Goal: Transaction & Acquisition: Obtain resource

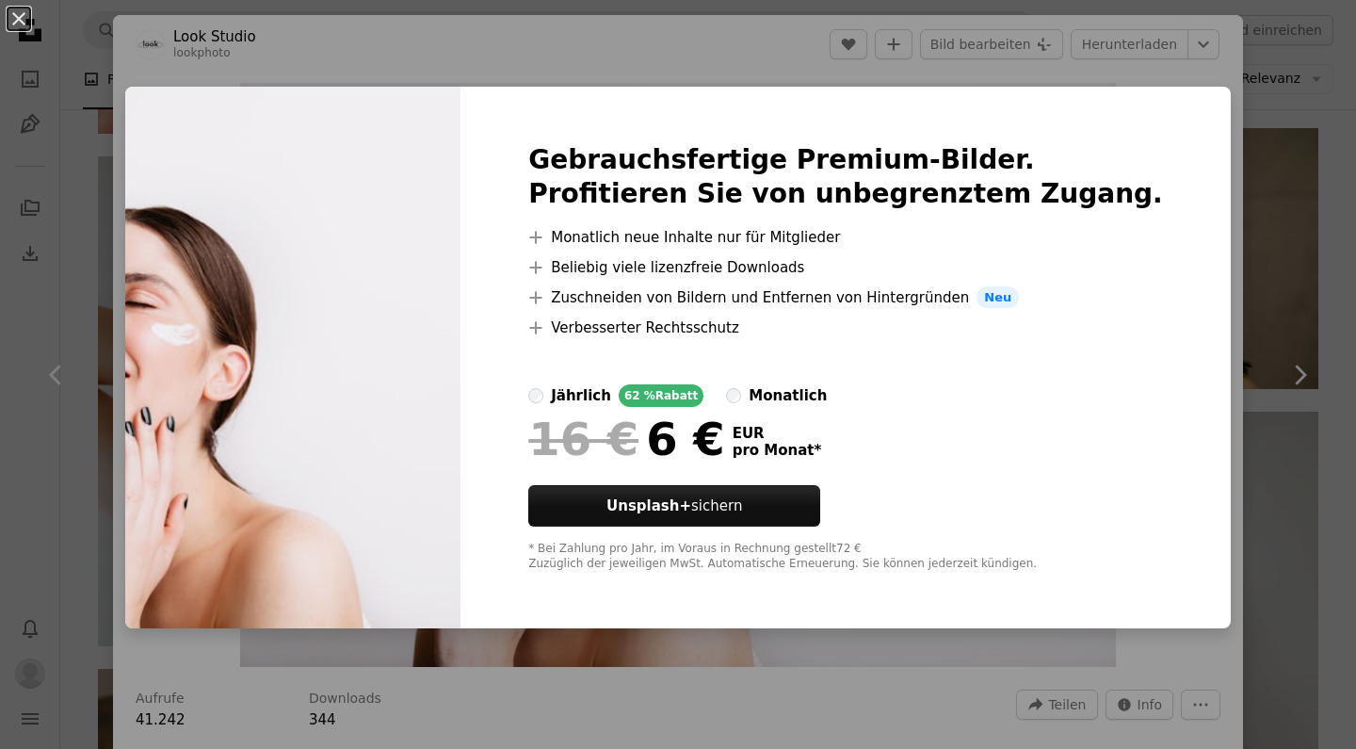
scroll to position [8, 0]
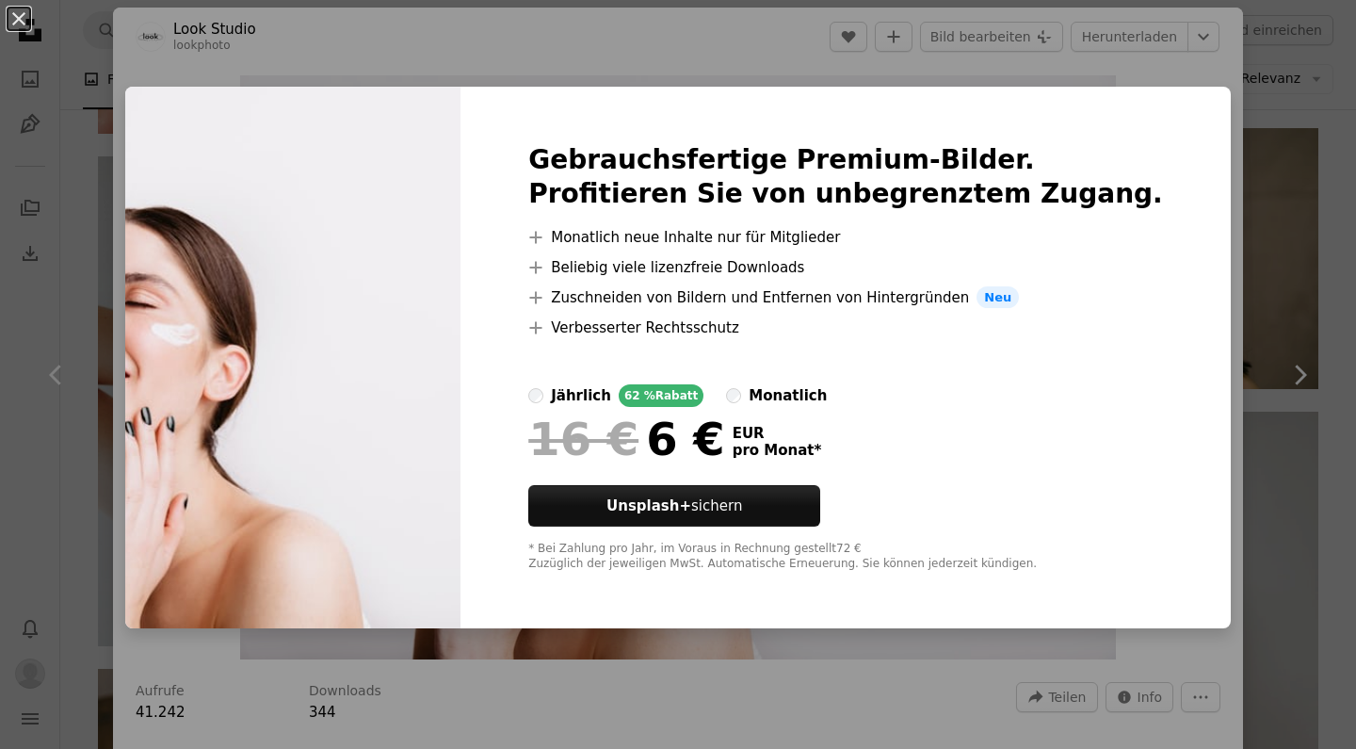
click at [1219, 218] on div "An X shape Gebrauchsfertige Premium-Bilder. Profitieren Sie von unbegrenztem Zu…" at bounding box center [678, 374] width 1356 height 749
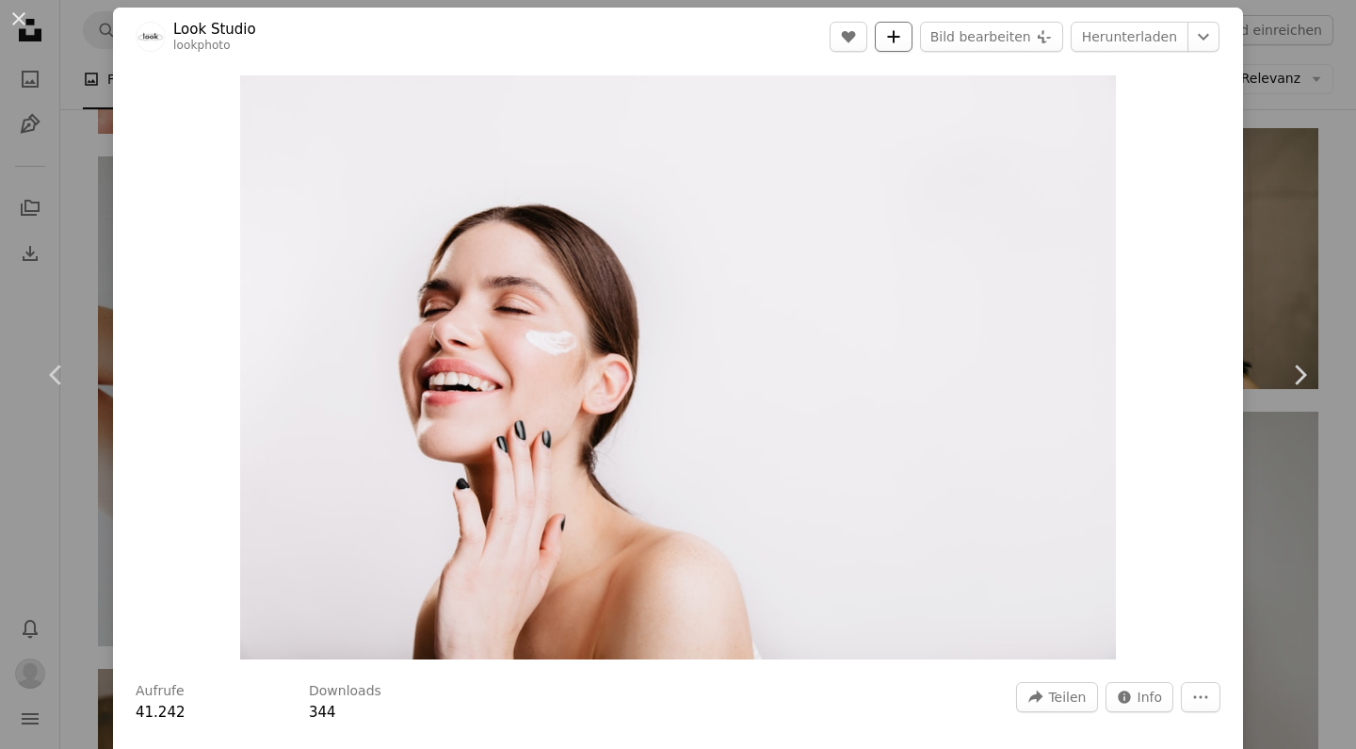
click at [909, 49] on button "A plus sign" at bounding box center [894, 37] width 38 height 30
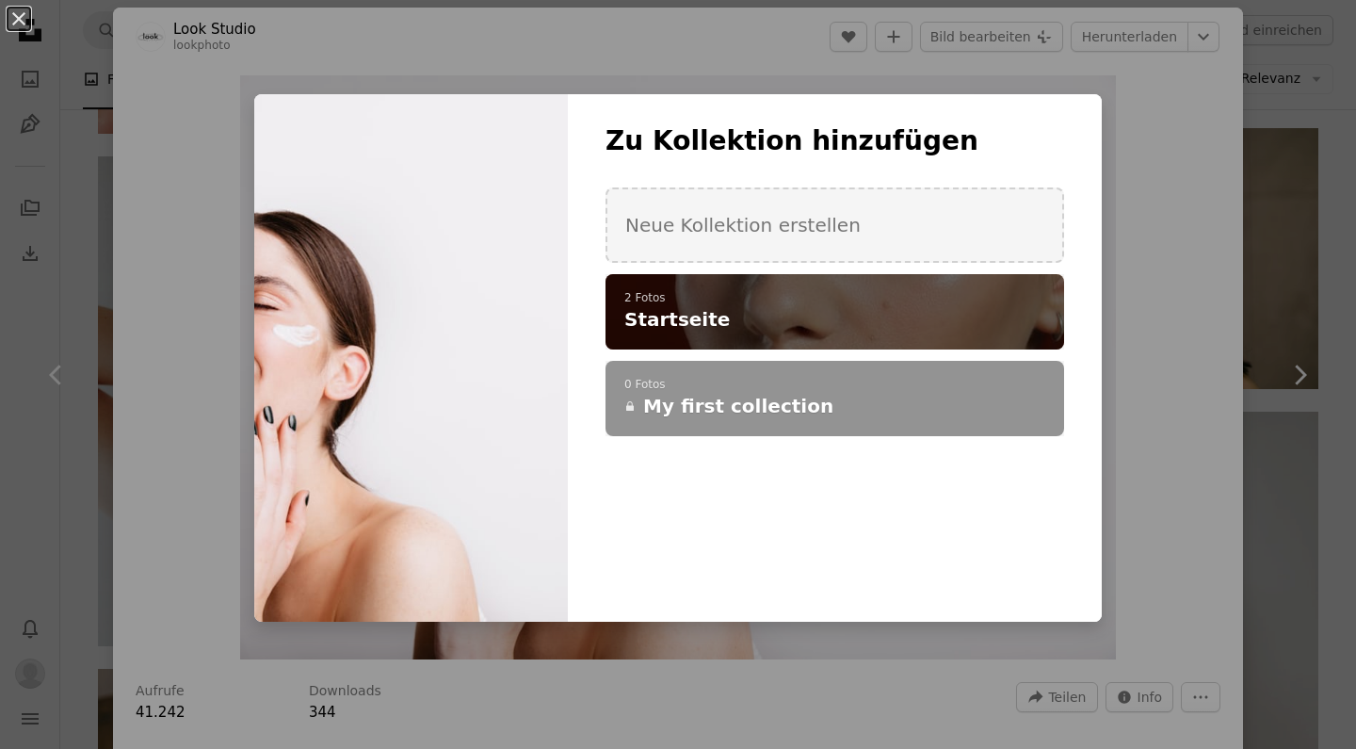
click at [917, 301] on p "2 Fotos" at bounding box center [834, 298] width 421 height 15
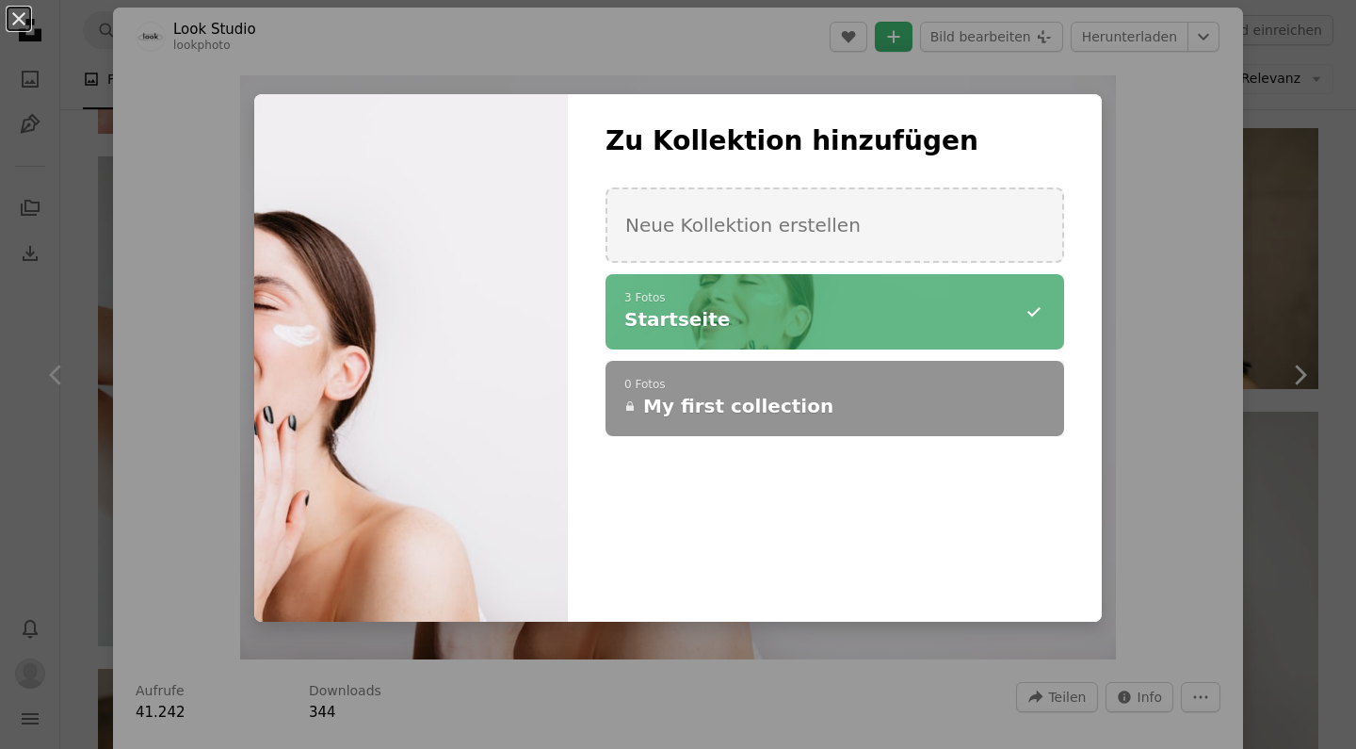
click at [1176, 206] on div "An X shape Zu Kollektion hinzufügen Neue Kollektion erstellen A checkmark A min…" at bounding box center [678, 374] width 1356 height 749
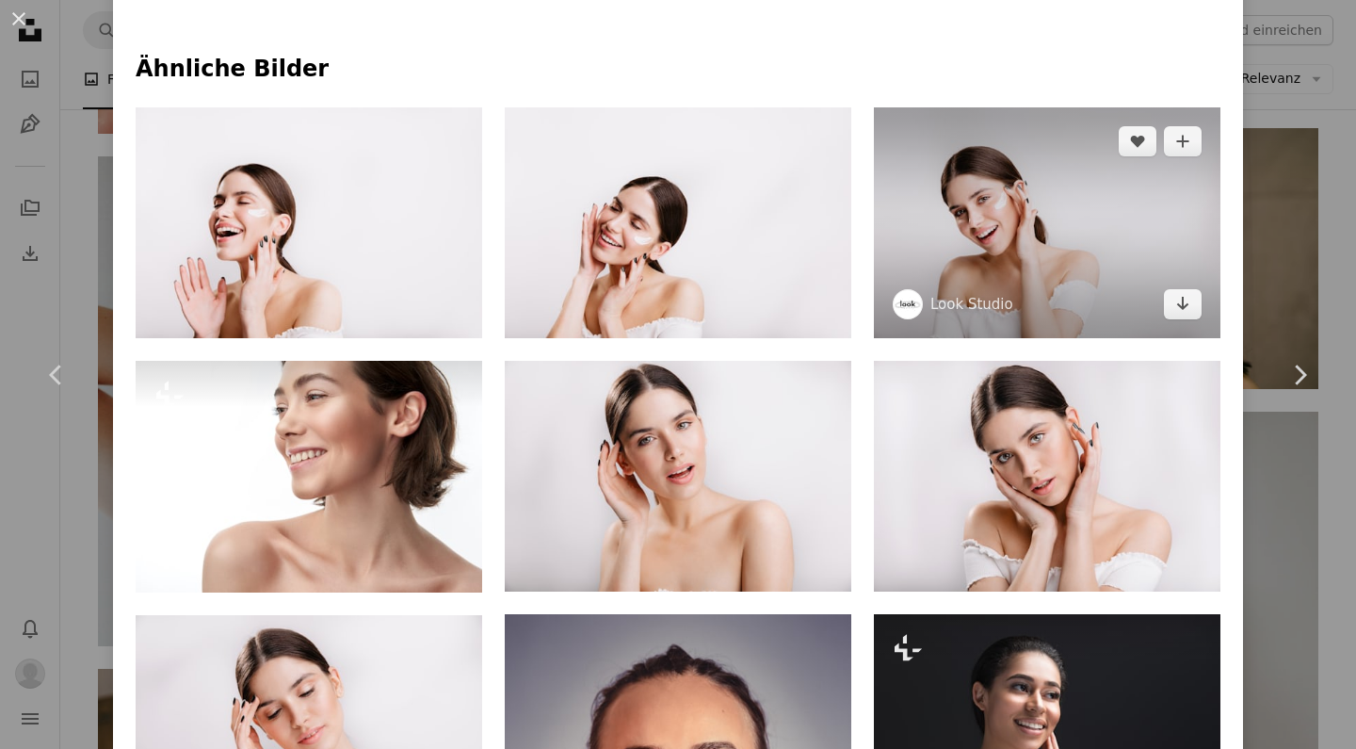
scroll to position [1280, 0]
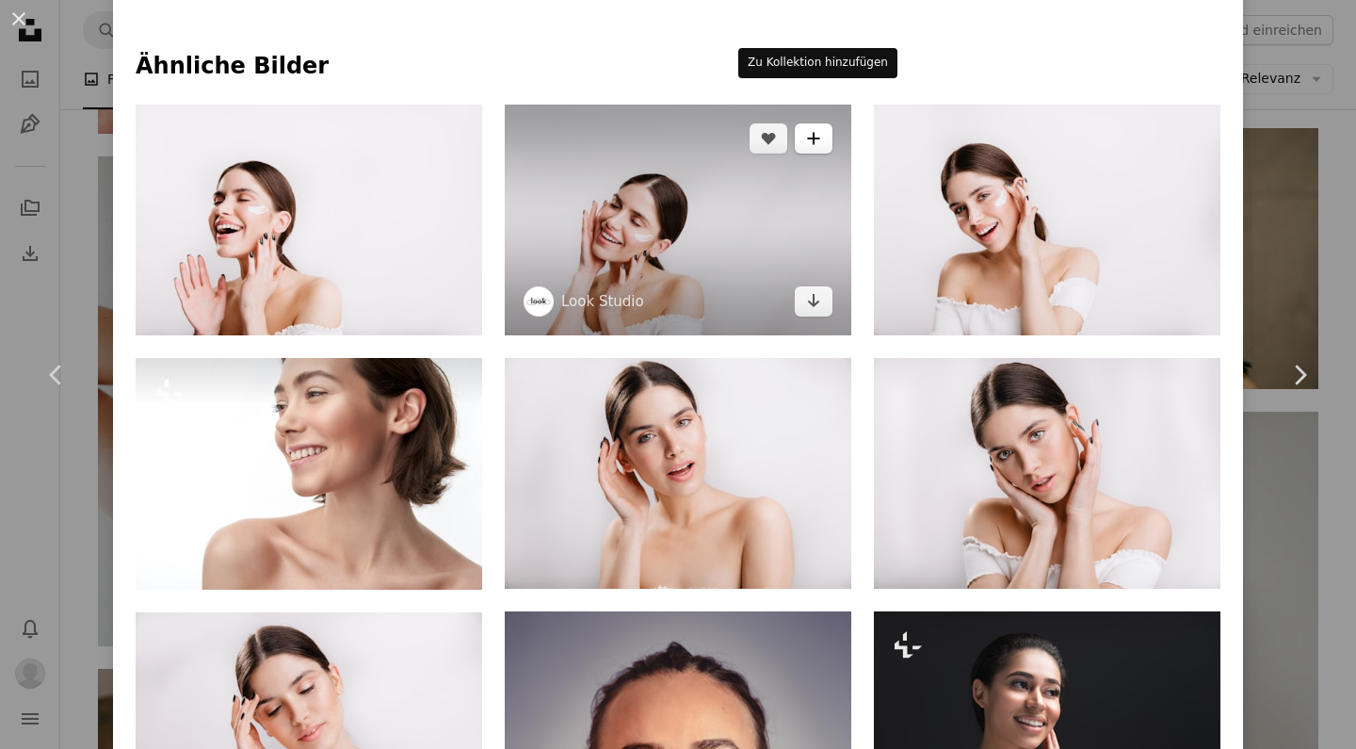
click at [819, 131] on icon "A plus sign" at bounding box center [813, 138] width 15 height 15
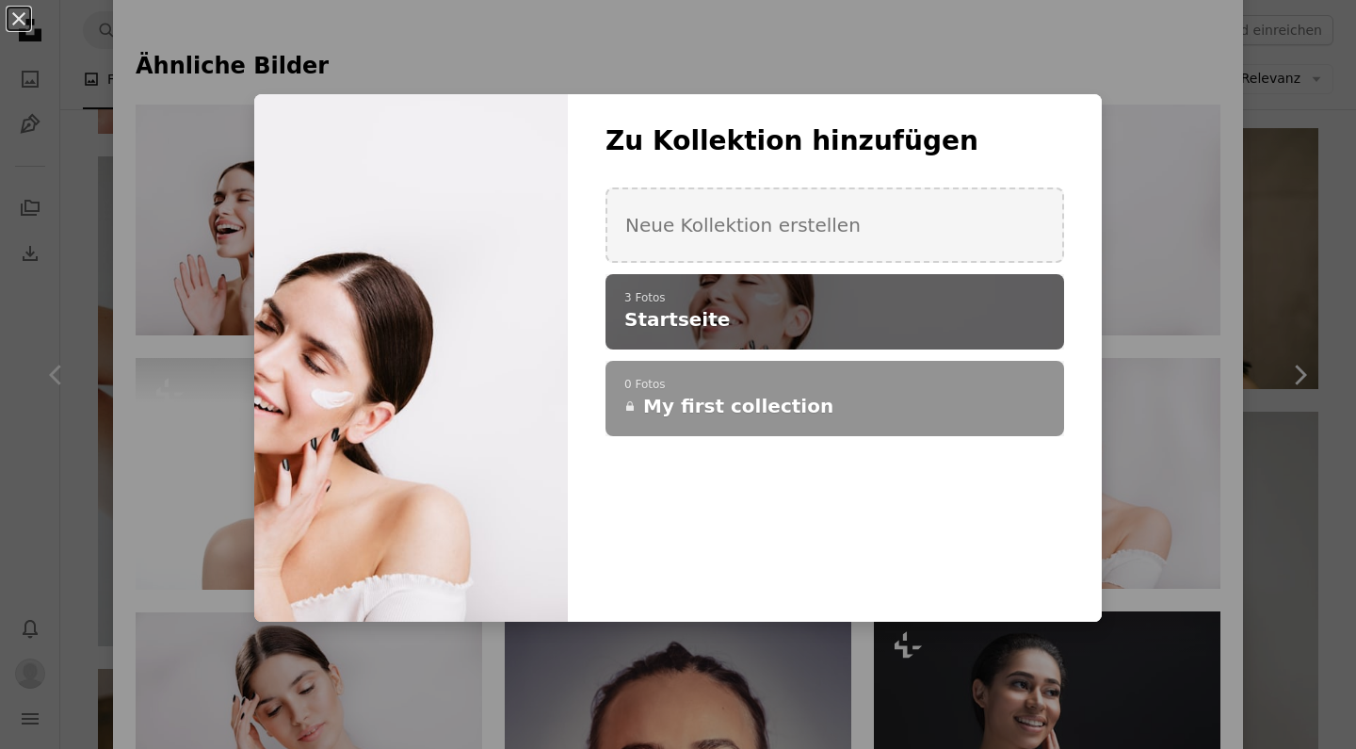
click at [794, 330] on h4 "Startseite" at bounding box center [824, 319] width 400 height 26
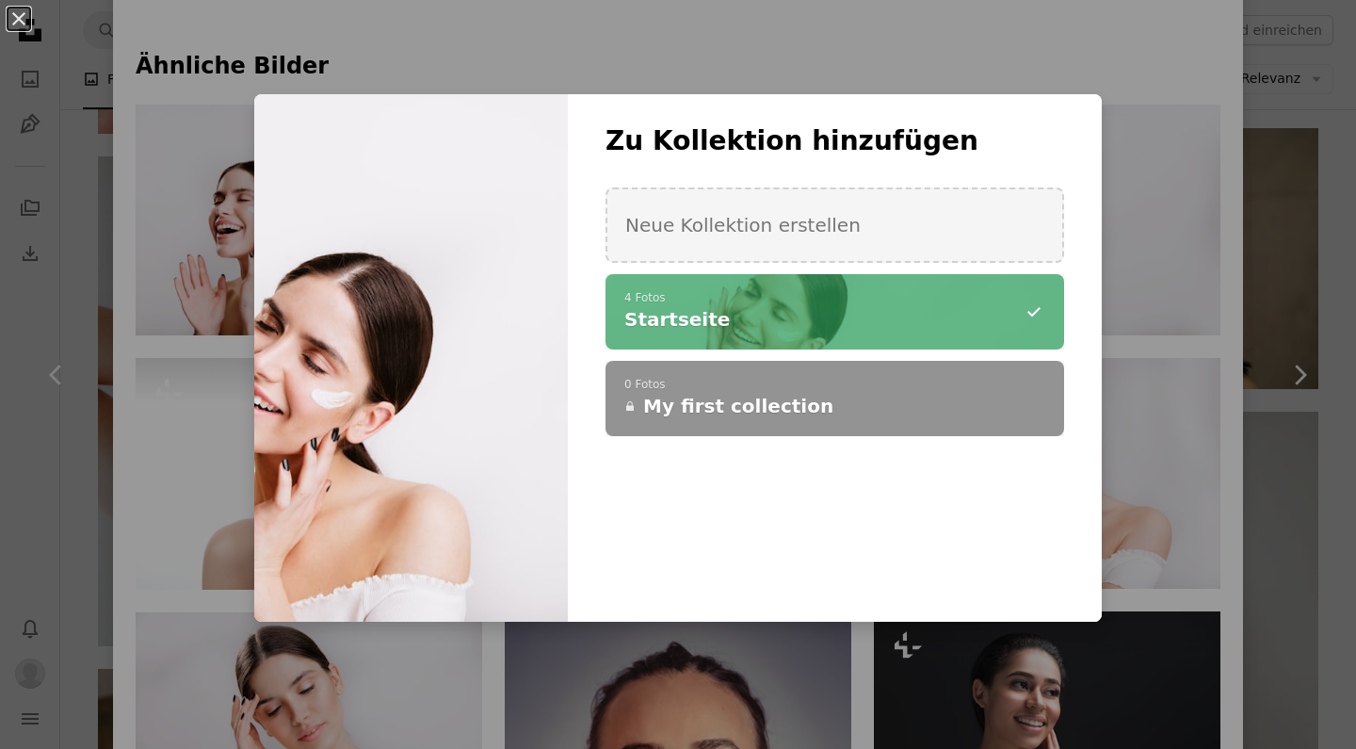
click at [1145, 121] on div "An X shape Zu Kollektion hinzufügen Neue Kollektion erstellen A checkmark A min…" at bounding box center [678, 374] width 1356 height 749
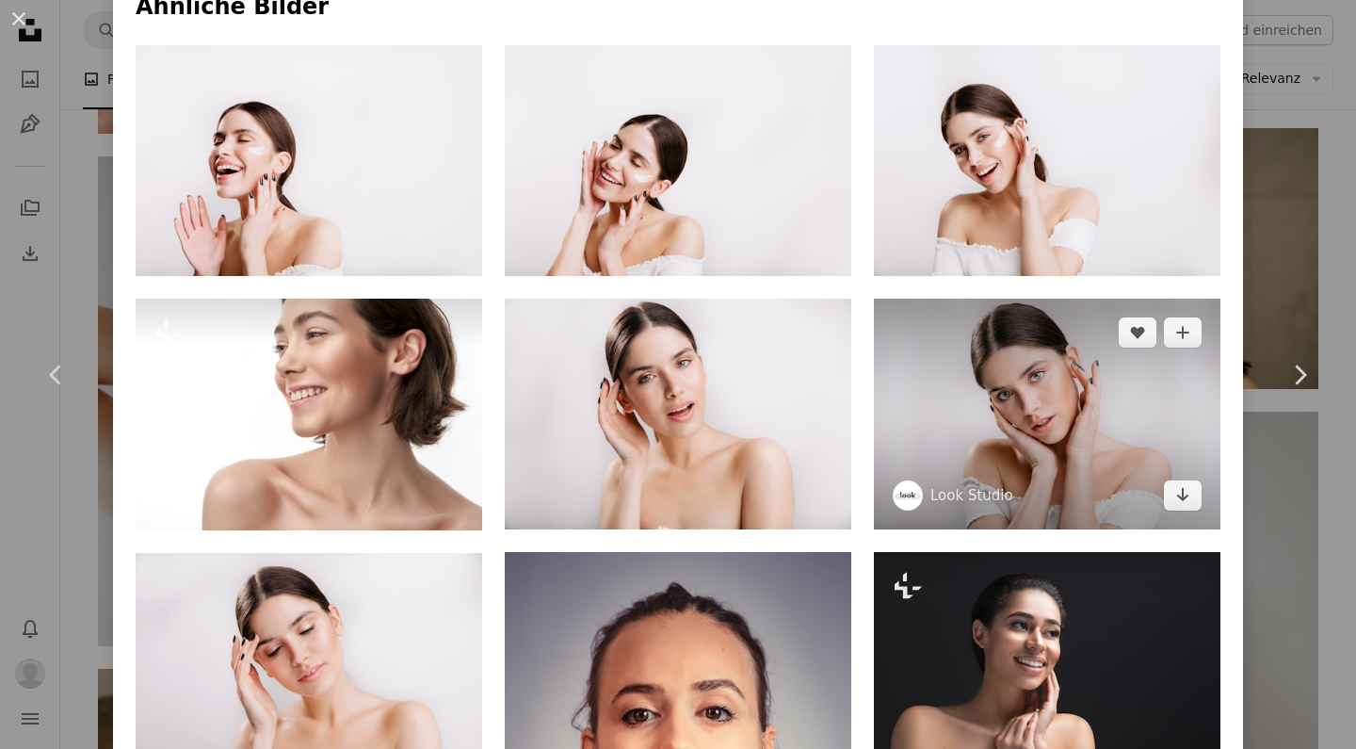
scroll to position [1331, 0]
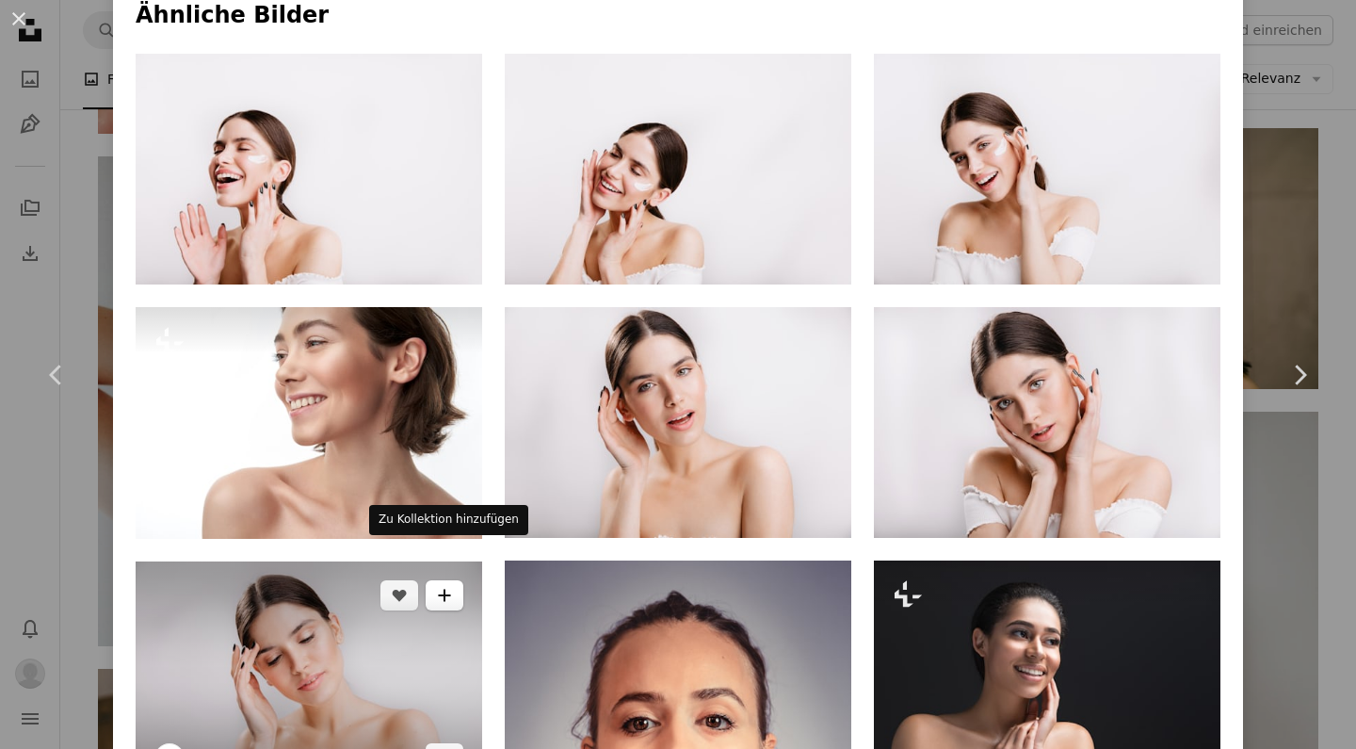
click at [445, 589] on icon "Zu Kollektion hinzufügen" at bounding box center [444, 595] width 12 height 12
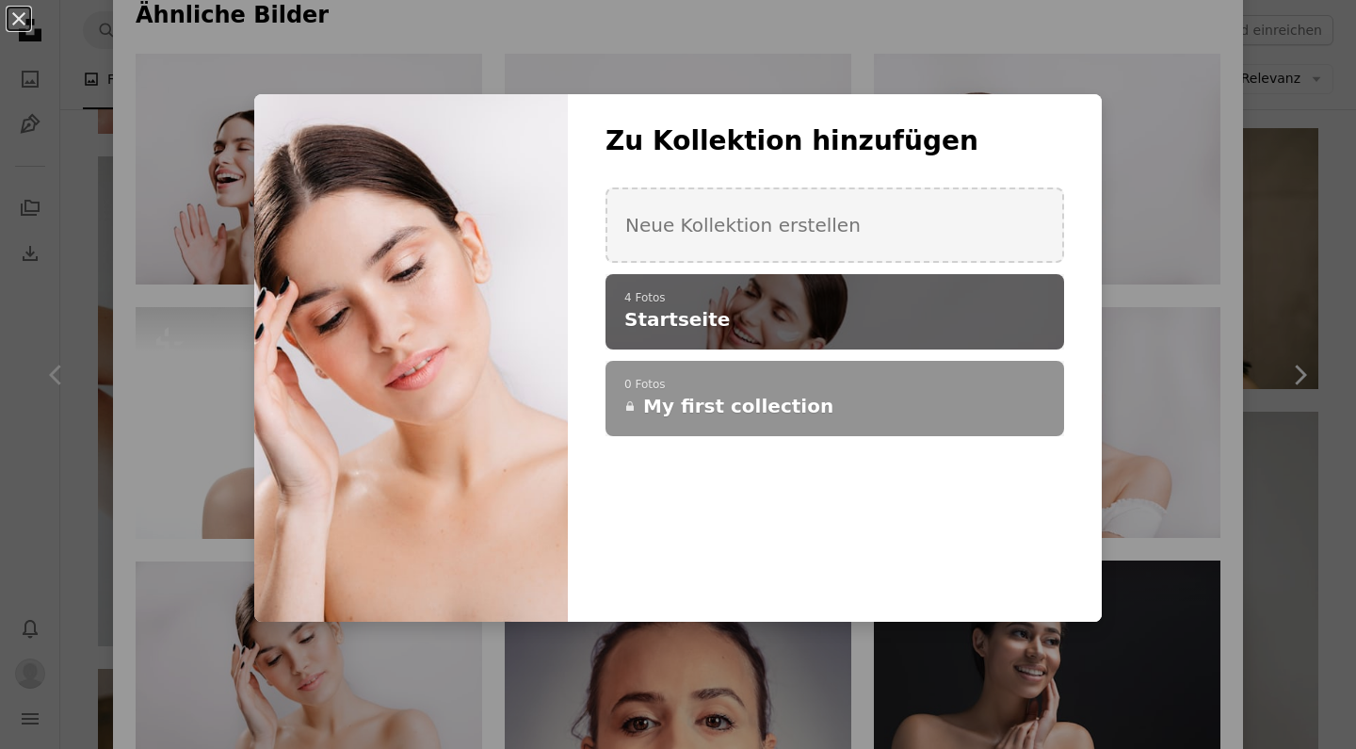
click at [796, 316] on h4 "Startseite" at bounding box center [824, 319] width 400 height 26
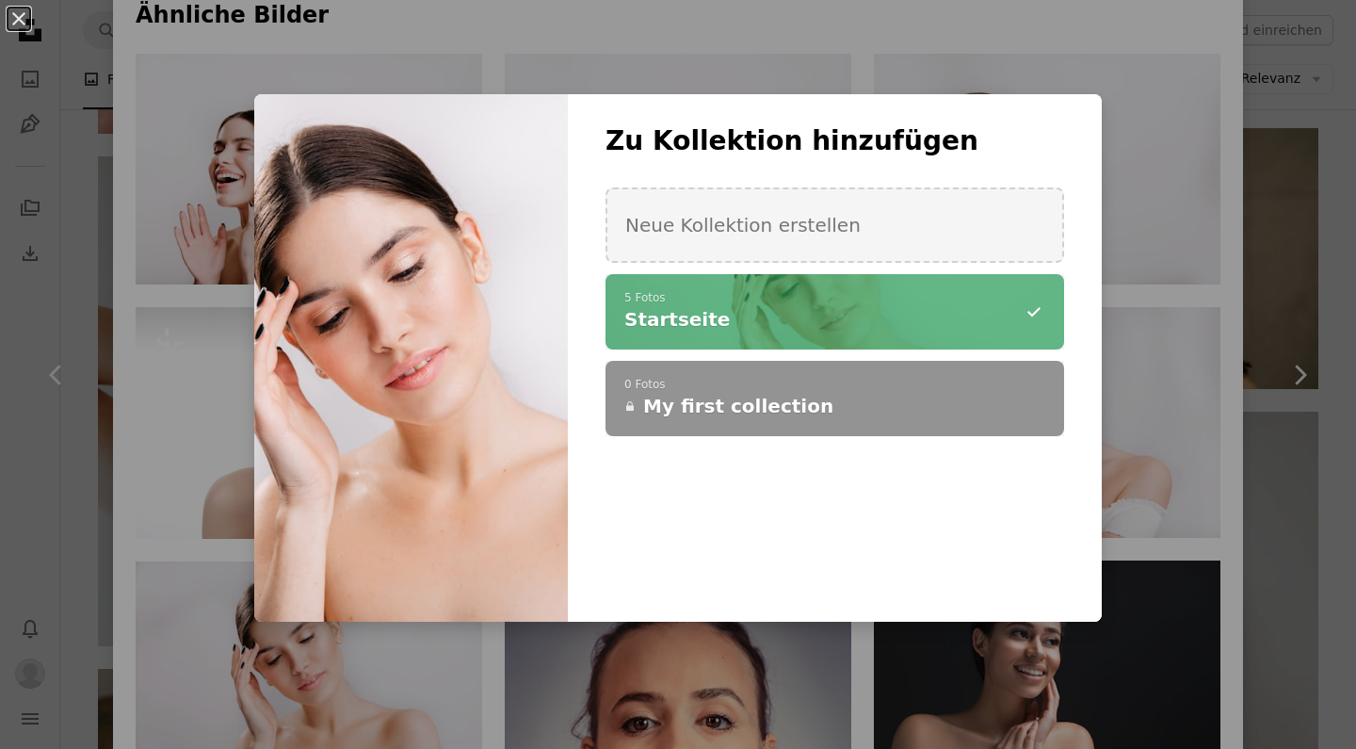
click at [1155, 147] on div "An X shape Zu Kollektion hinzufügen Neue Kollektion erstellen A checkmark A min…" at bounding box center [678, 374] width 1356 height 749
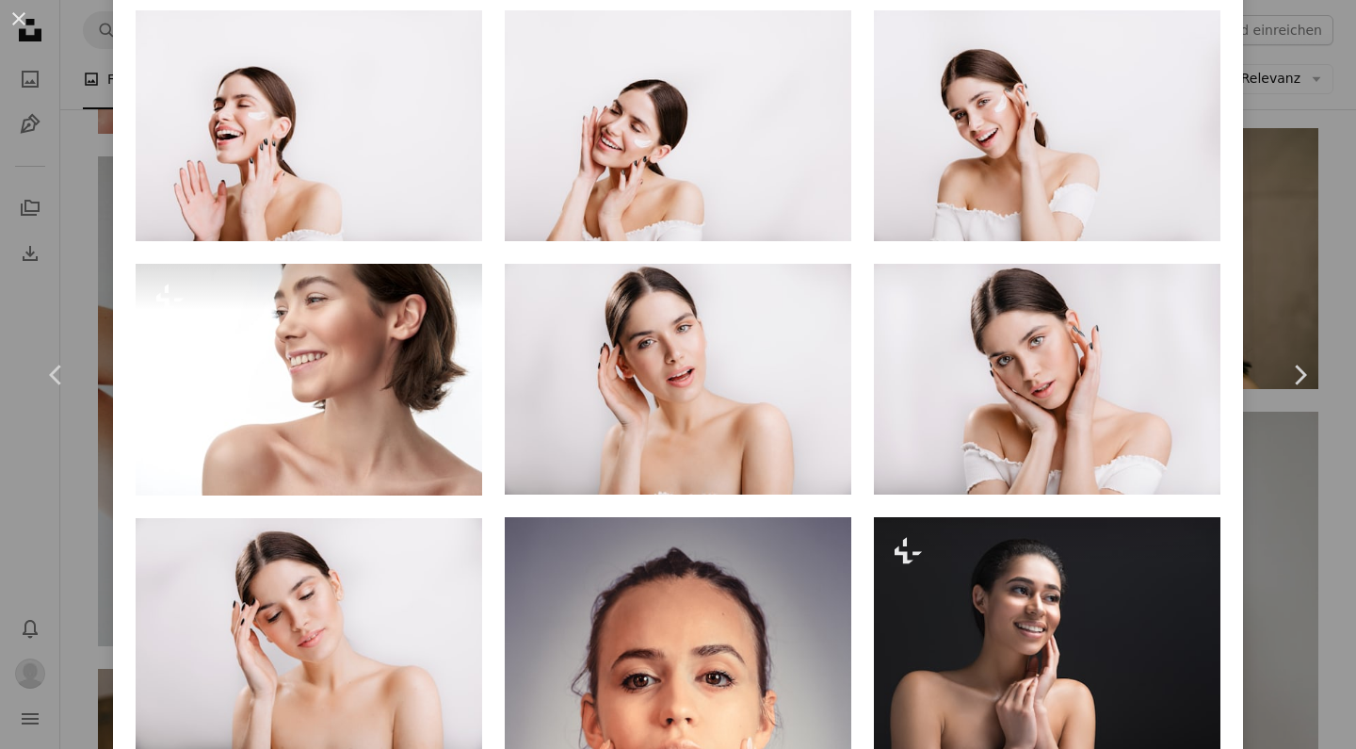
scroll to position [790, 0]
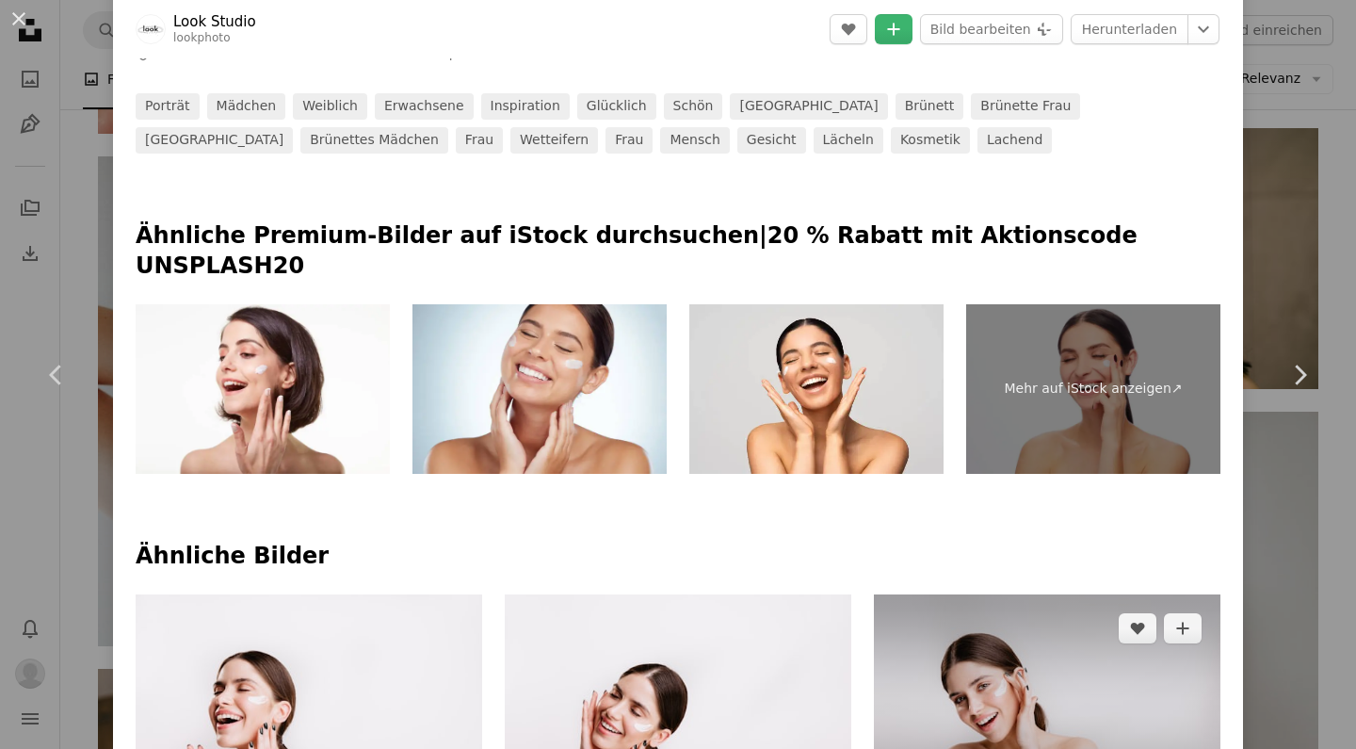
click at [1007, 652] on img at bounding box center [1047, 709] width 347 height 231
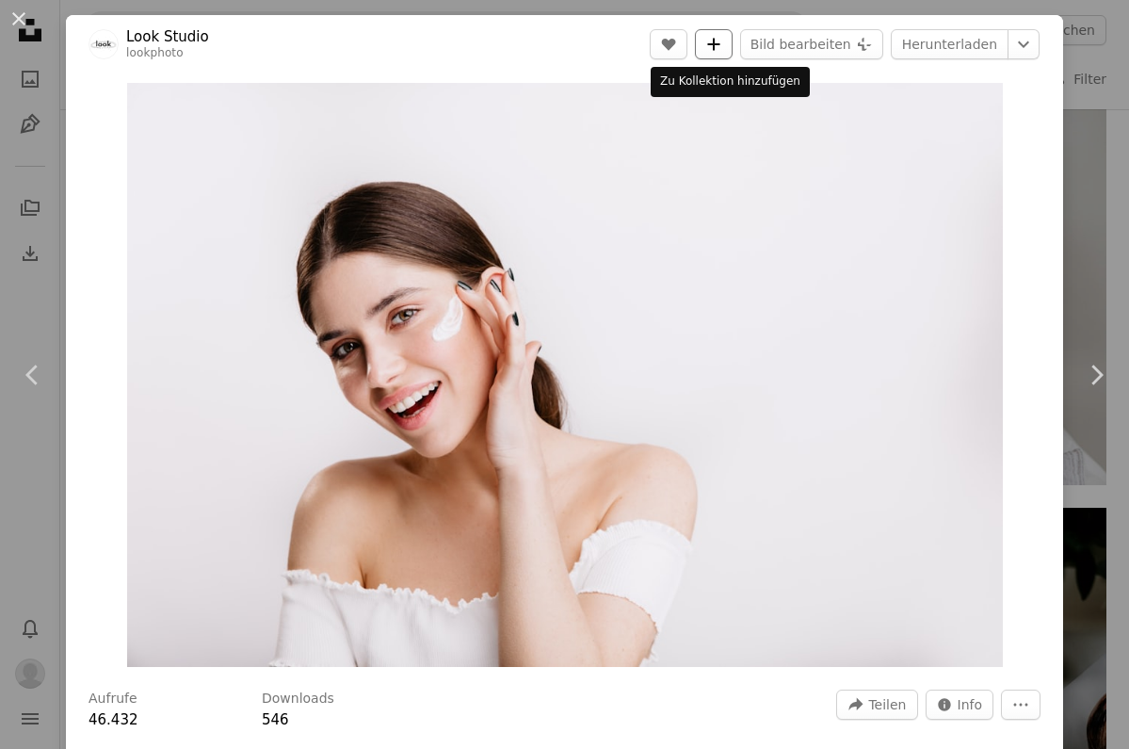
click at [721, 40] on icon "A plus sign" at bounding box center [713, 44] width 15 height 15
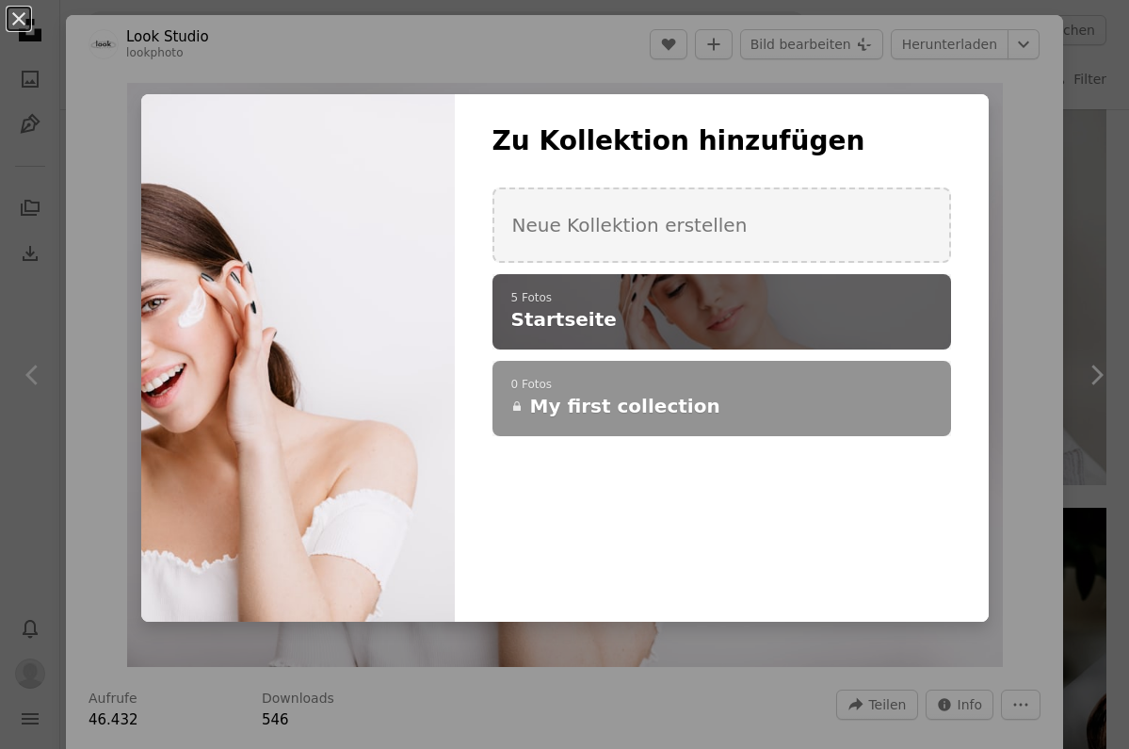
click at [690, 326] on h4 "Startseite" at bounding box center [711, 319] width 400 height 26
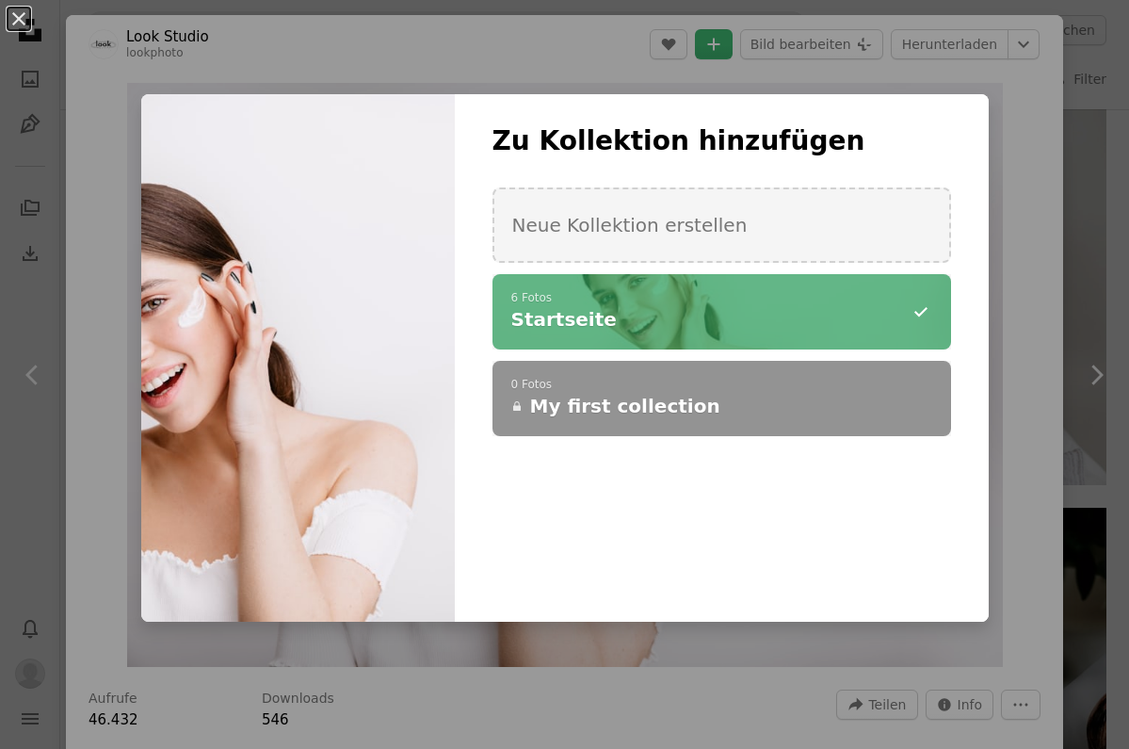
click at [1084, 180] on div "An X shape Zu Kollektion hinzufügen Neue Kollektion erstellen A checkmark A min…" at bounding box center [564, 374] width 1129 height 749
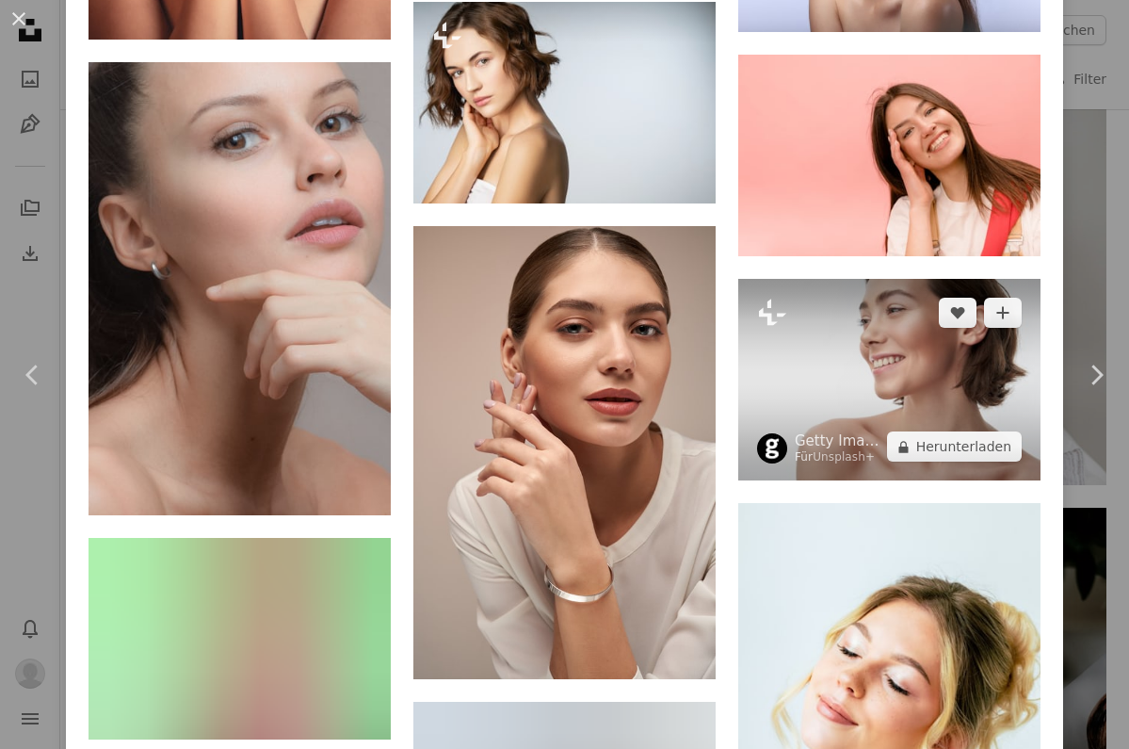
scroll to position [2258, 0]
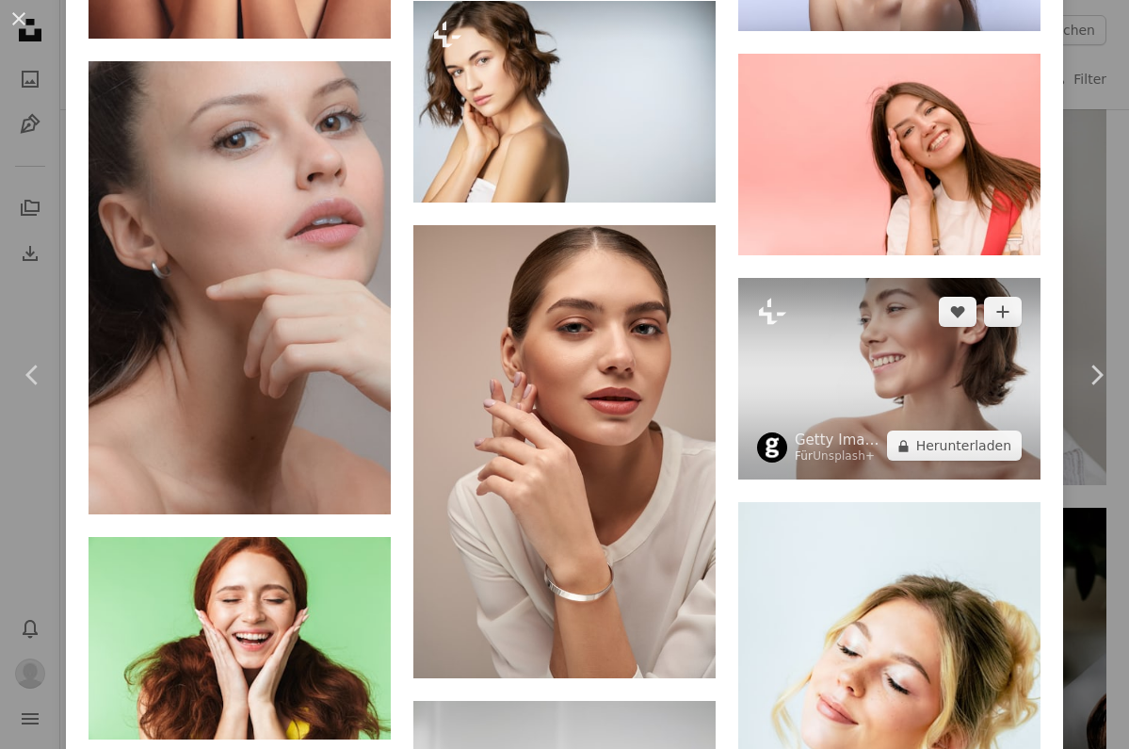
click at [845, 462] on img at bounding box center [889, 379] width 302 height 202
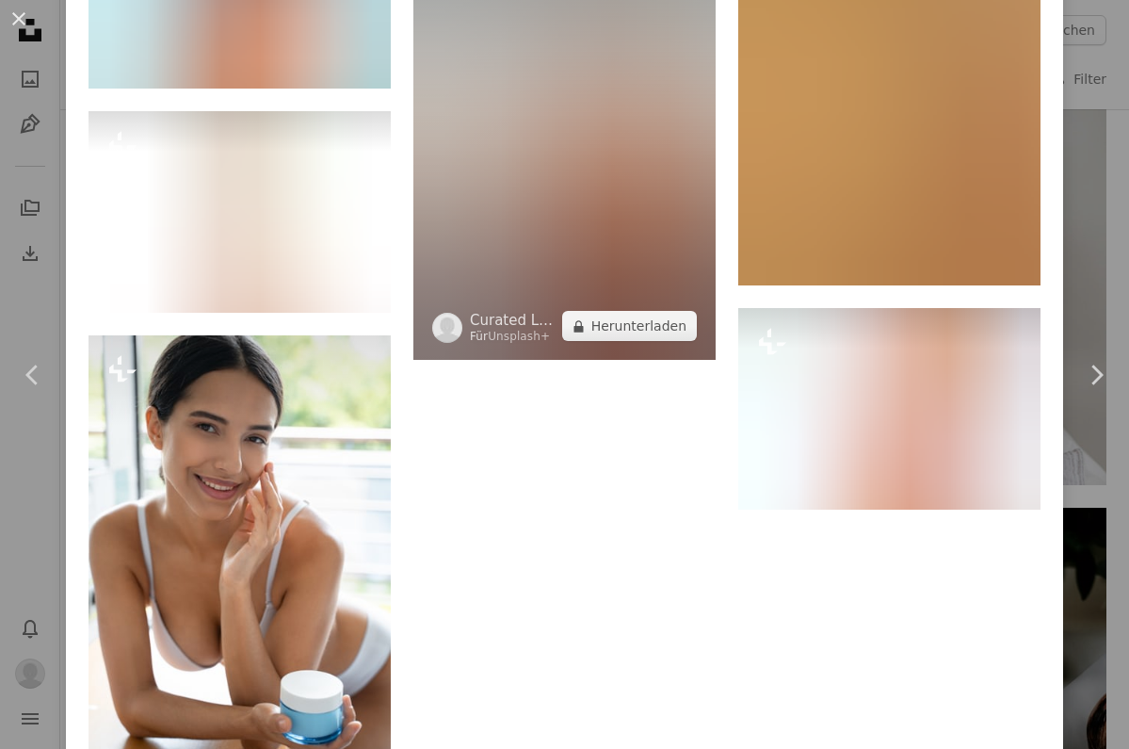
scroll to position [6004, 0]
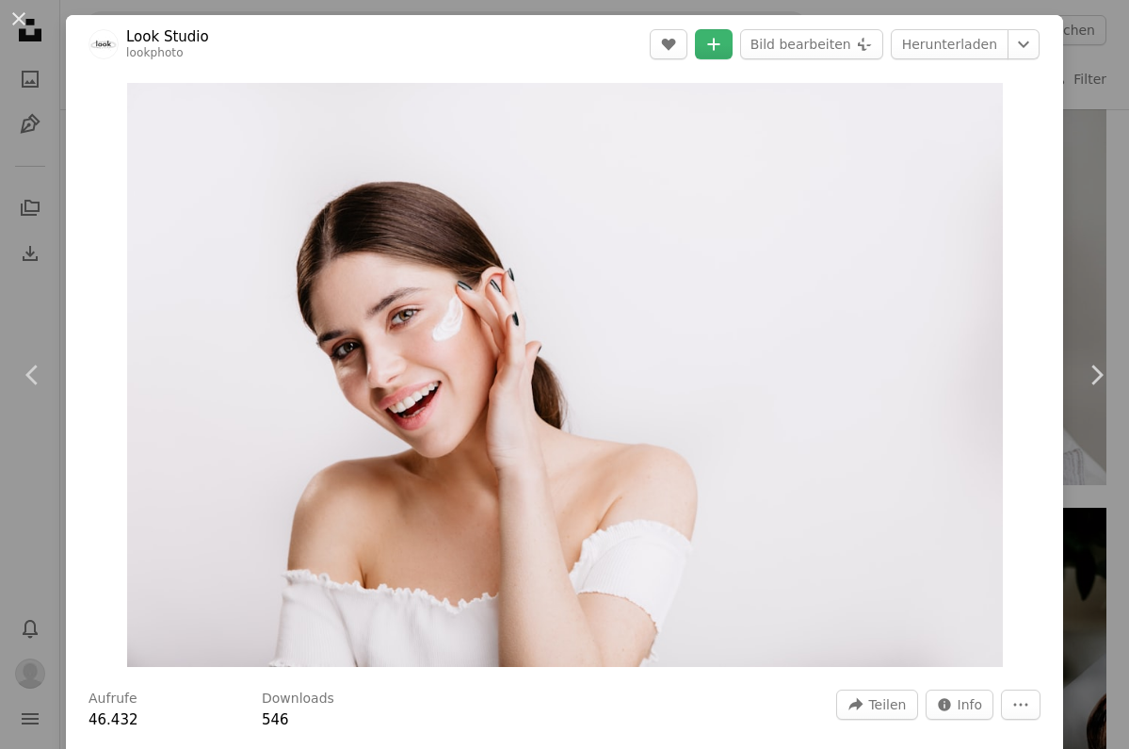
click at [142, 39] on link "Look Studio" at bounding box center [167, 36] width 83 height 19
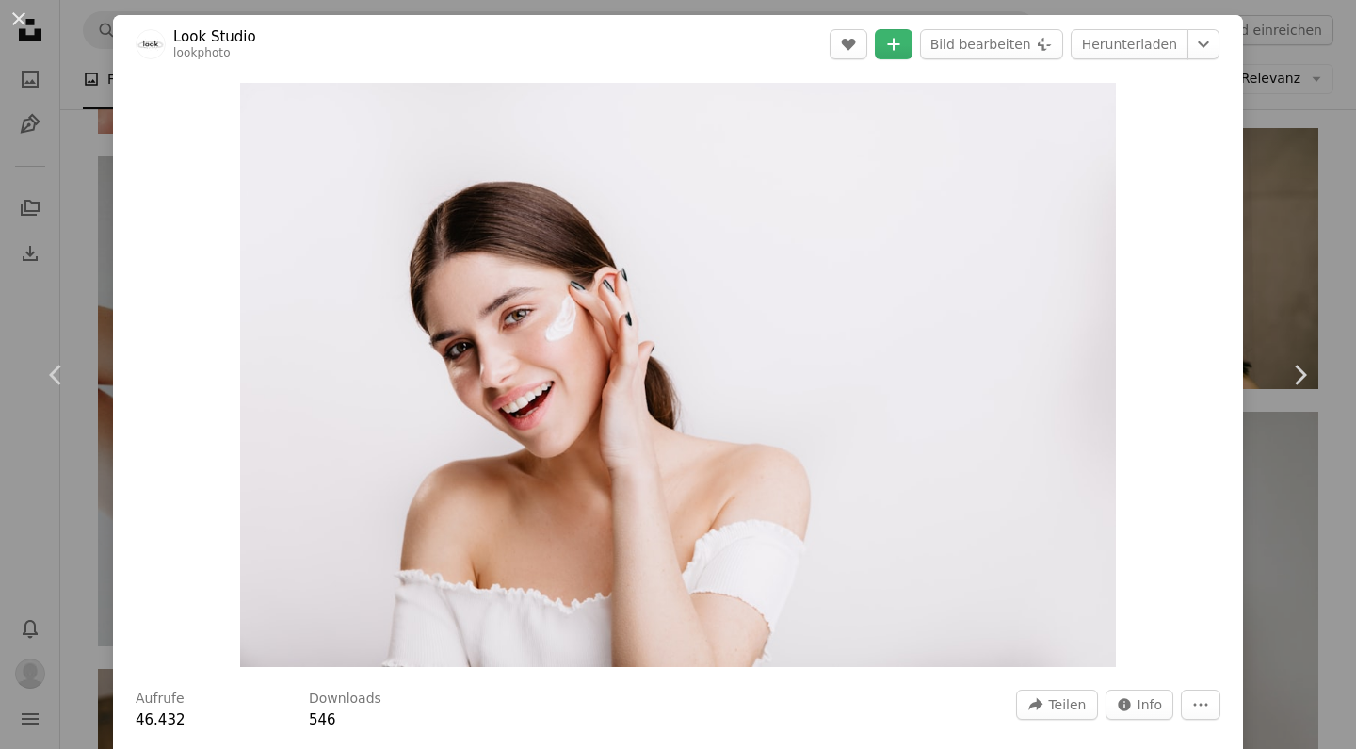
click at [70, 77] on div "An X shape Chevron left Chevron right Look Studio lookphoto A heart A plus sign…" at bounding box center [678, 374] width 1356 height 749
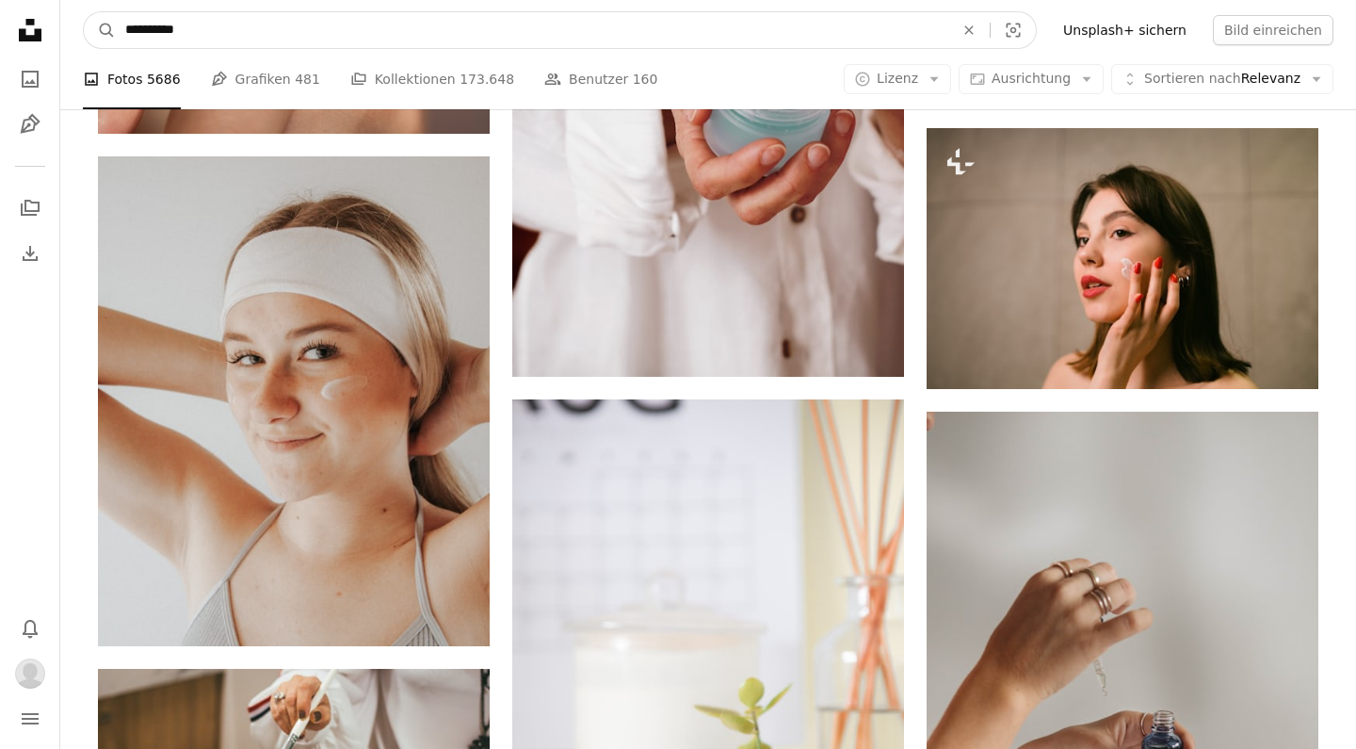
click at [214, 32] on input "**********" at bounding box center [532, 30] width 833 height 36
type input "**********"
click at [100, 30] on button "A magnifying glass" at bounding box center [100, 30] width 32 height 36
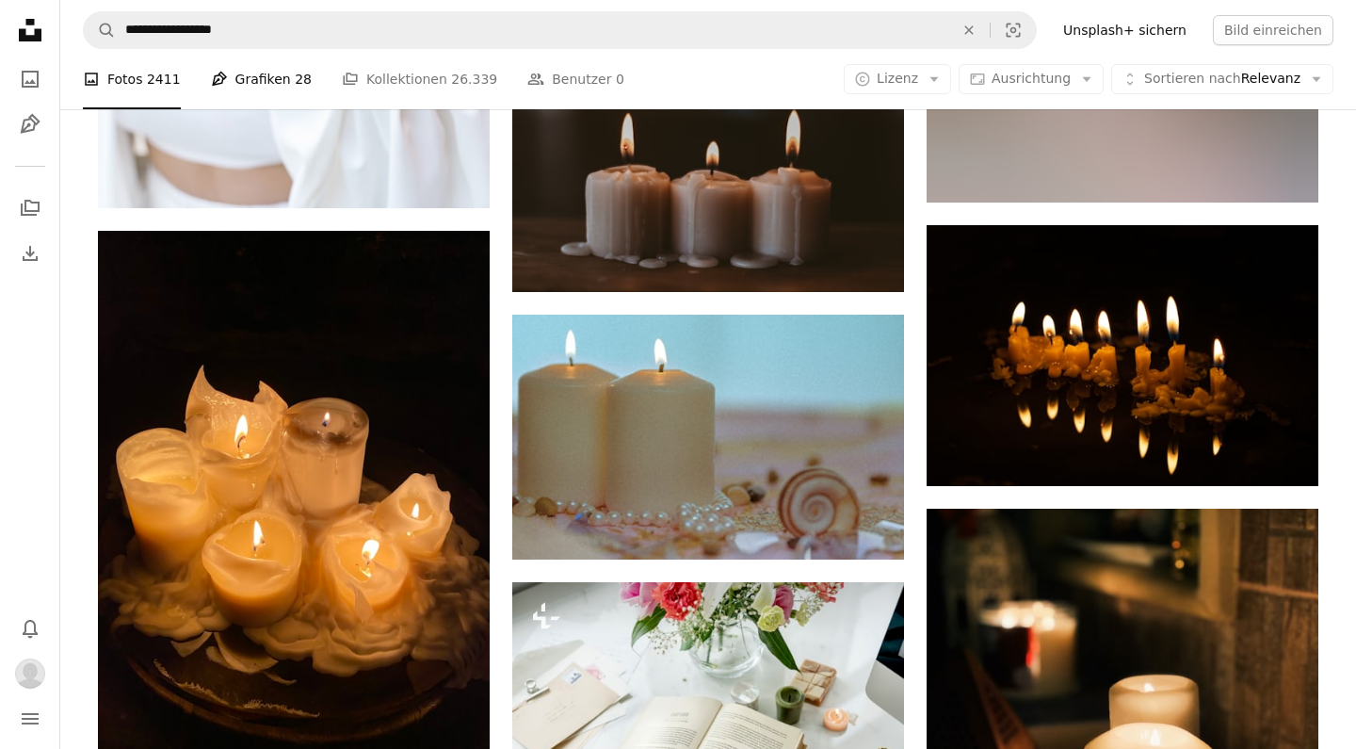
scroll to position [3006, 0]
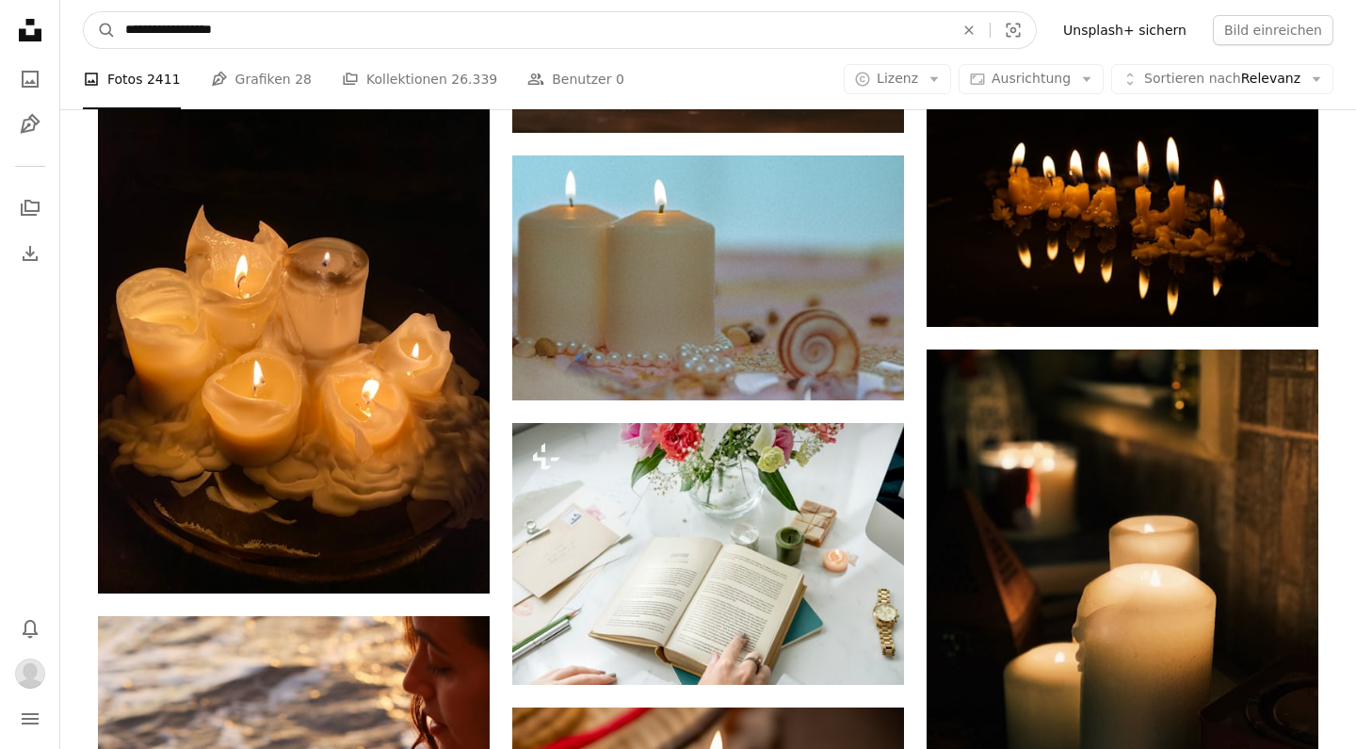
click at [173, 30] on input "**********" at bounding box center [532, 30] width 833 height 36
type input "**********"
click at [100, 30] on button "A magnifying glass" at bounding box center [100, 30] width 32 height 36
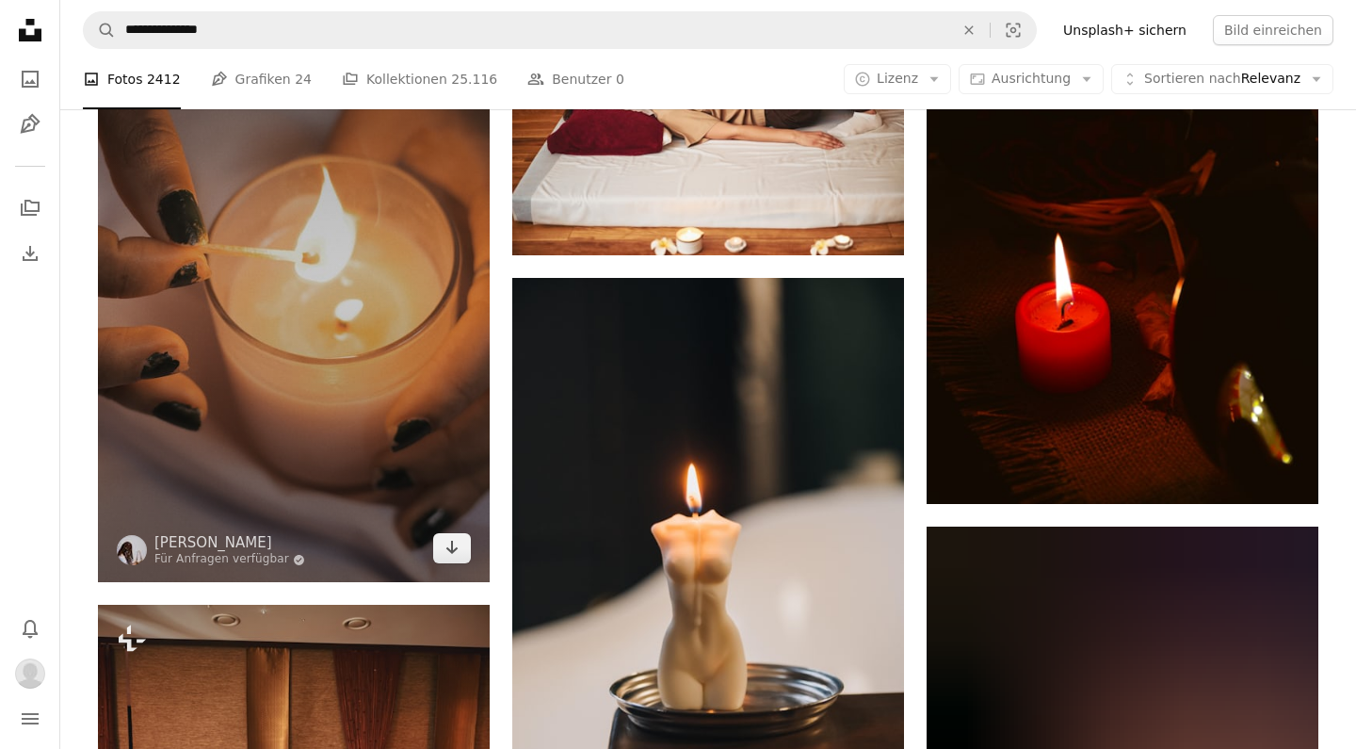
scroll to position [1981, 0]
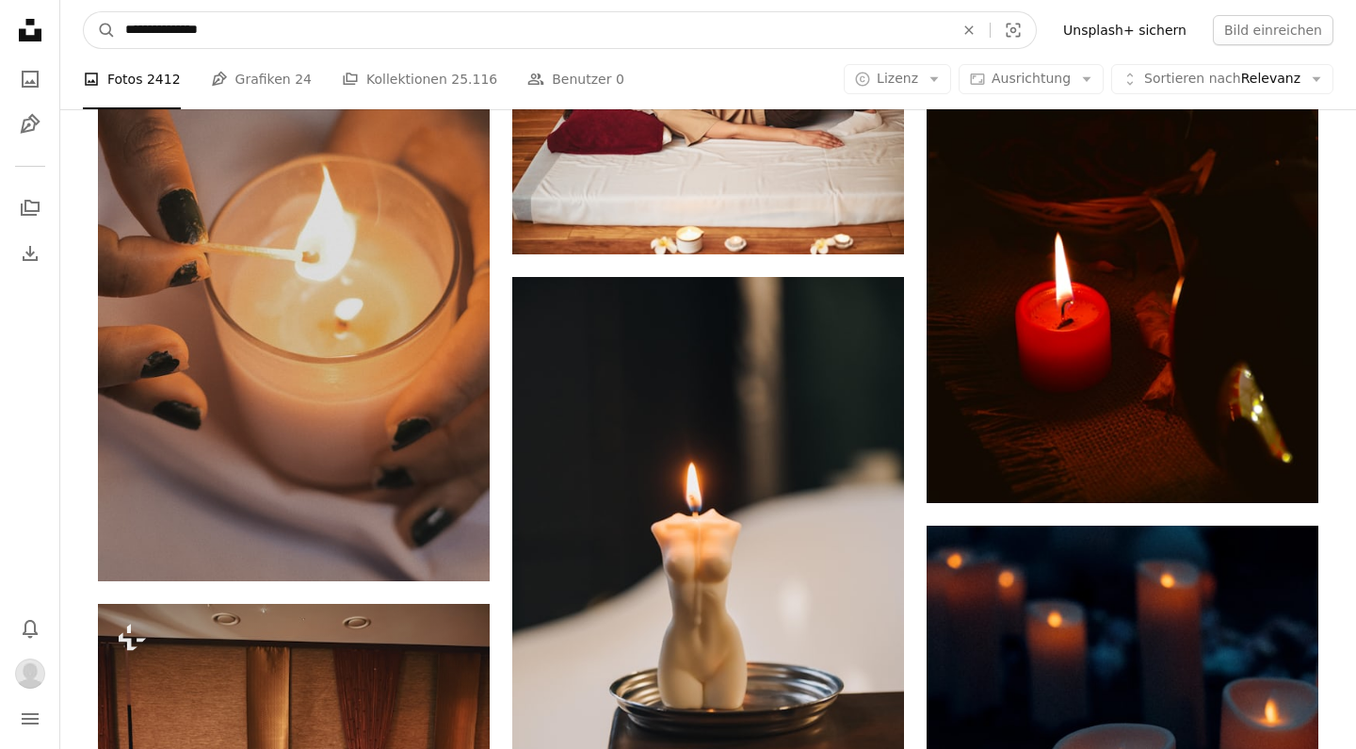
click at [163, 28] on input "**********" at bounding box center [532, 30] width 833 height 36
type input "**********"
click at [100, 30] on button "A magnifying glass" at bounding box center [100, 30] width 32 height 36
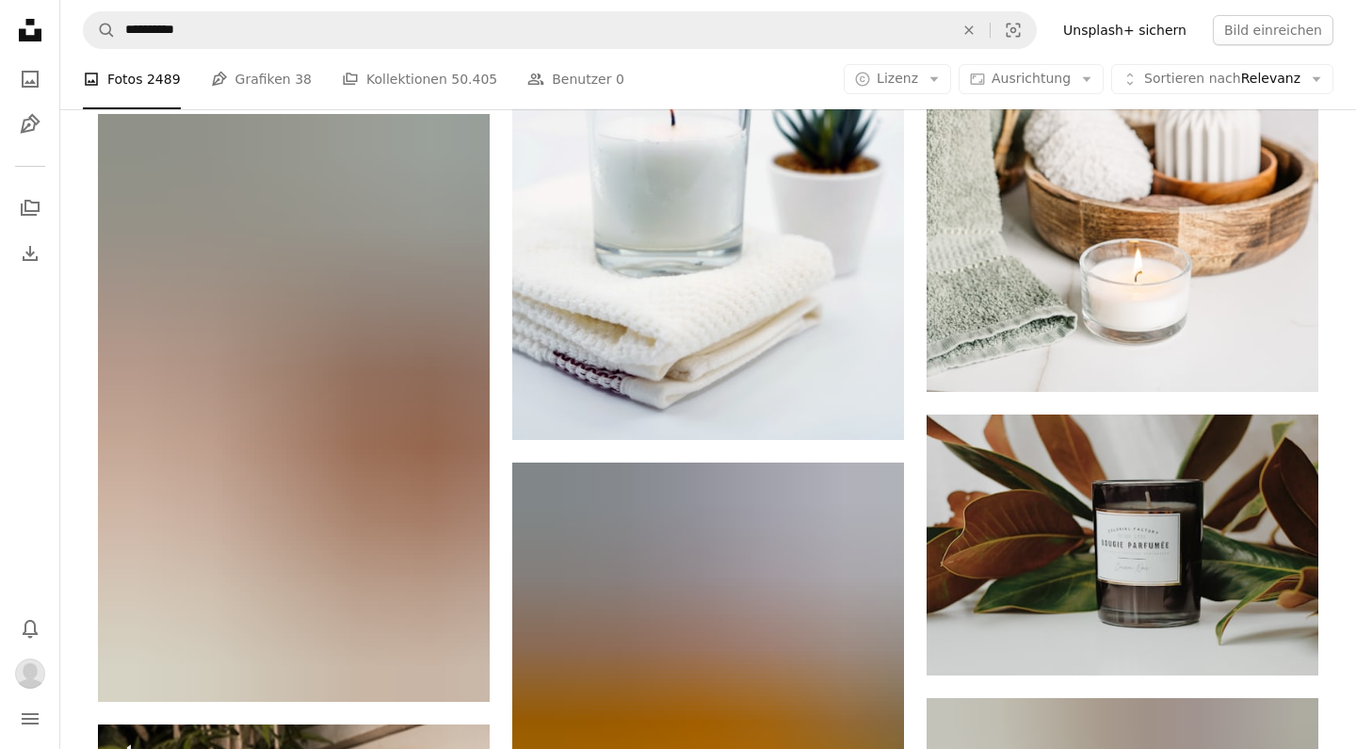
scroll to position [3210, 0]
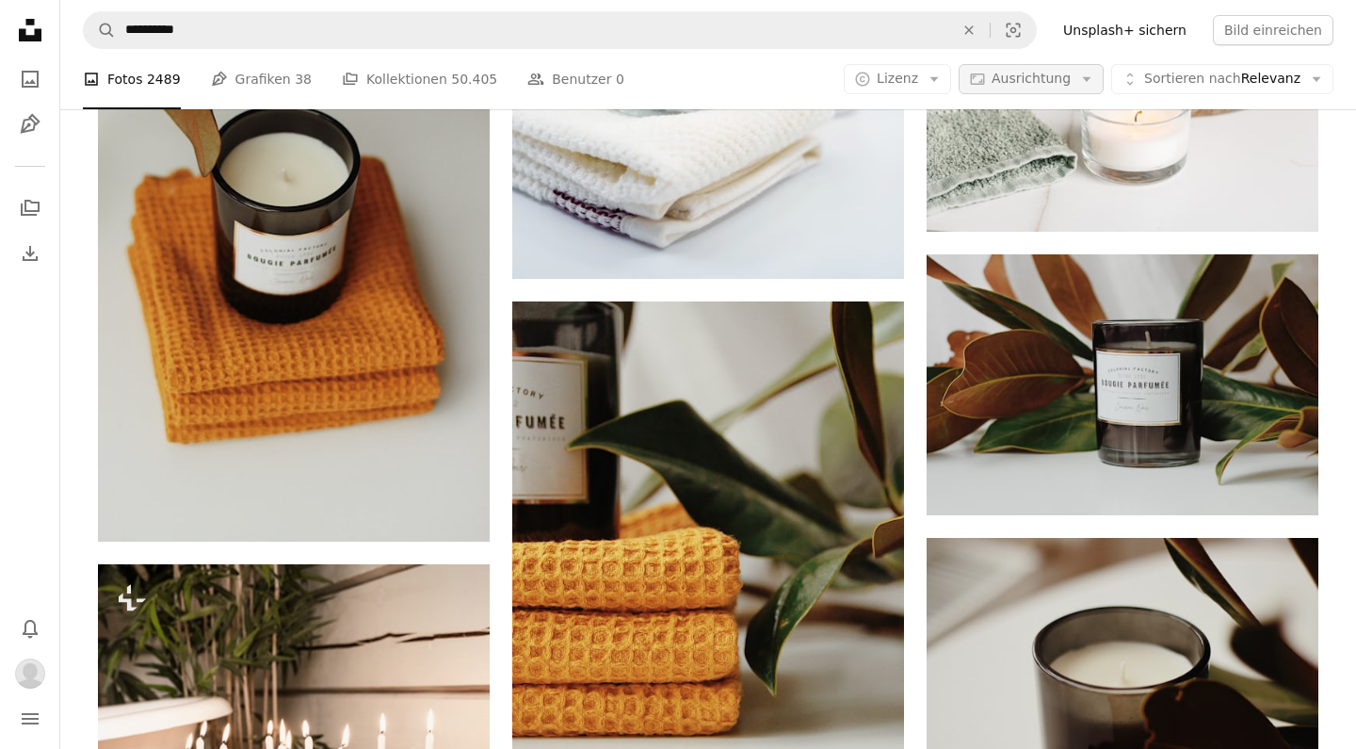
click at [1042, 84] on span "Ausrichtung" at bounding box center [1031, 78] width 79 height 15
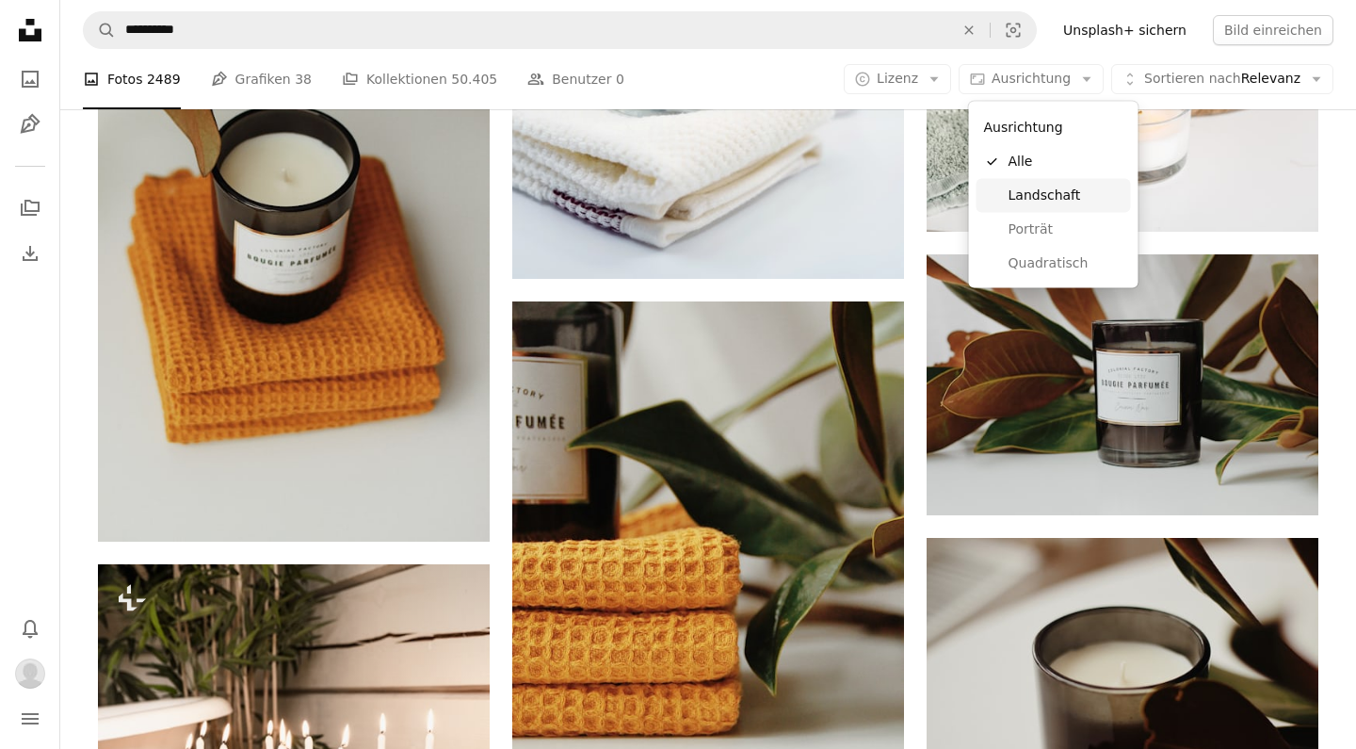
click at [1043, 198] on span "Landschaft" at bounding box center [1066, 195] width 115 height 19
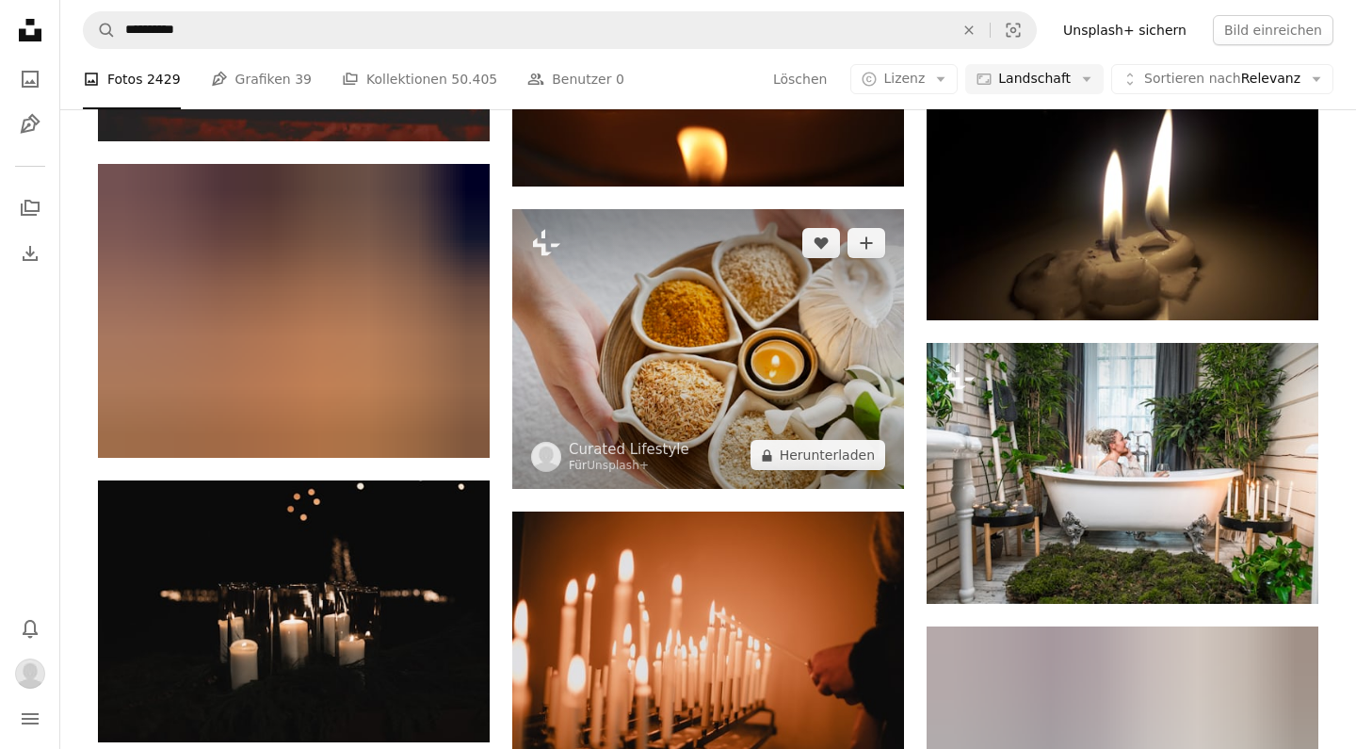
scroll to position [5499, 0]
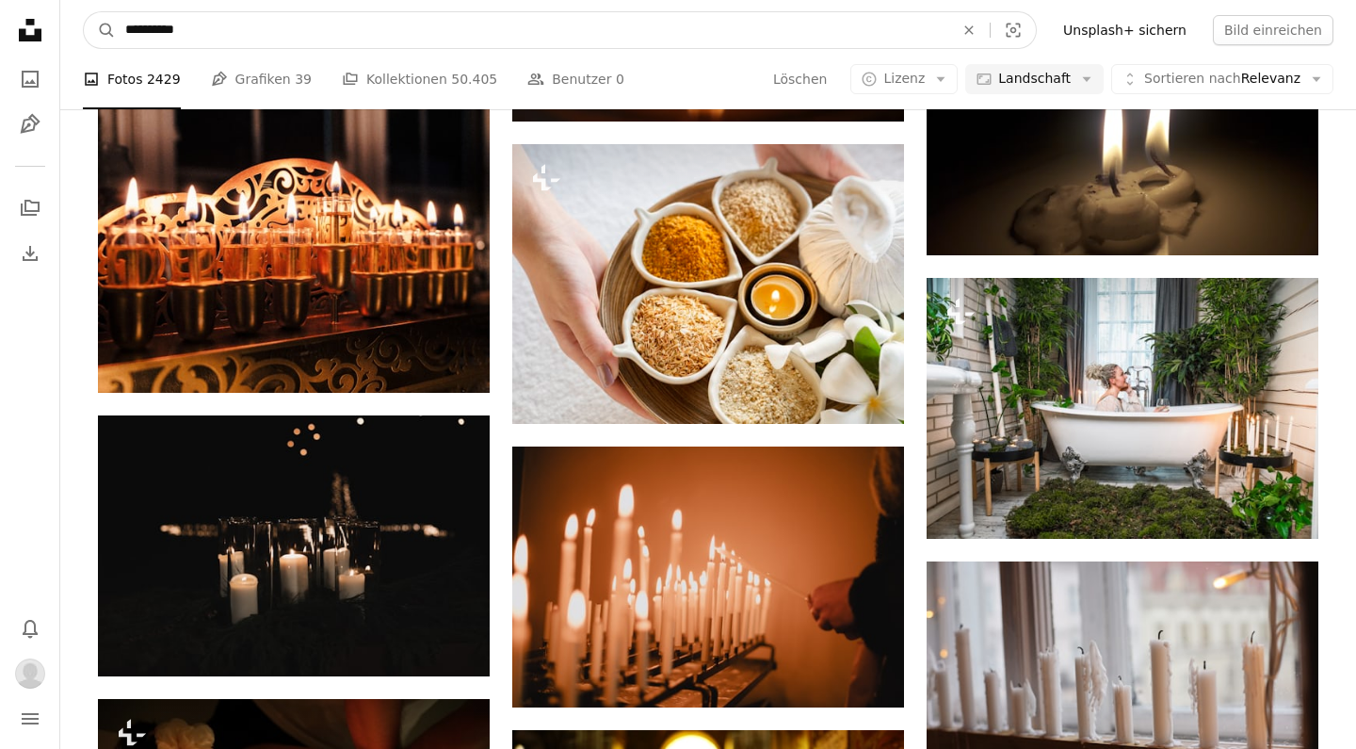
click at [165, 23] on input "**********" at bounding box center [532, 30] width 833 height 36
type input "***"
click at [100, 30] on button "A magnifying glass" at bounding box center [100, 30] width 32 height 36
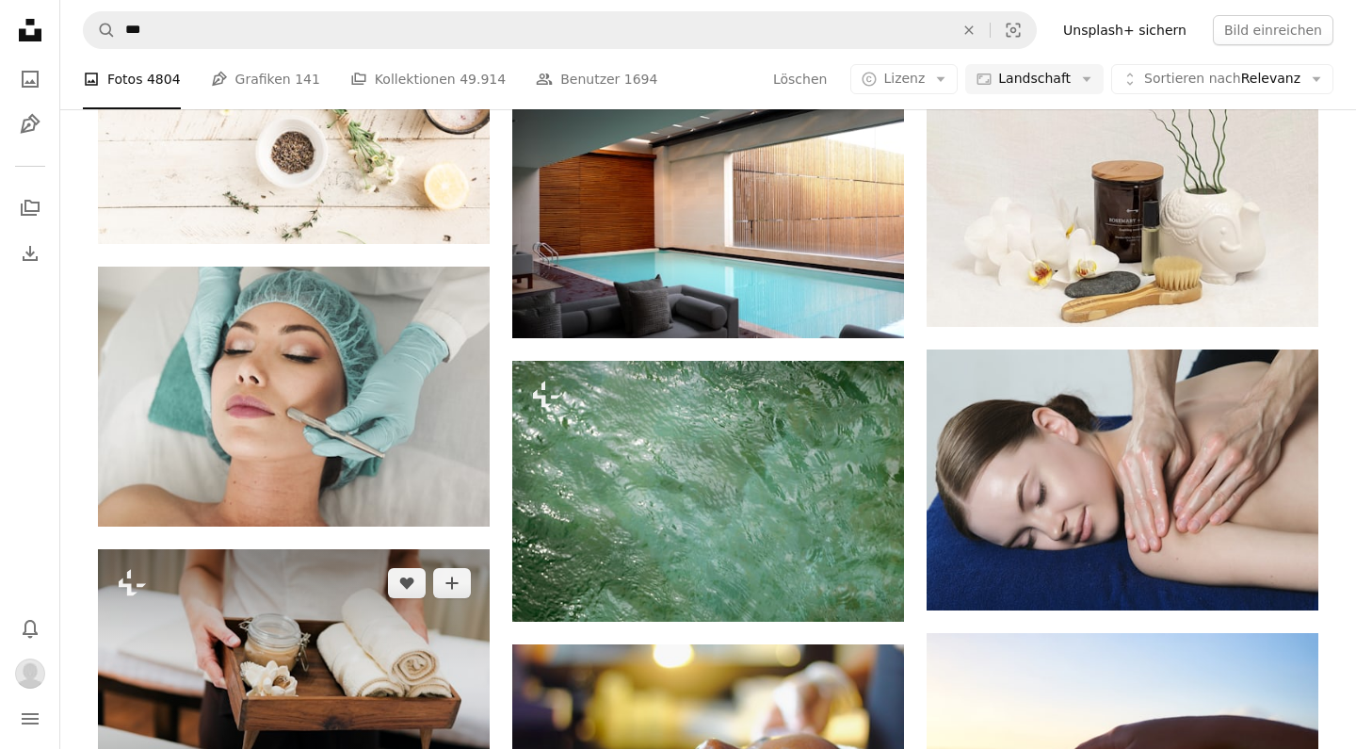
scroll to position [6364, 0]
